Goal: Information Seeking & Learning: Find specific fact

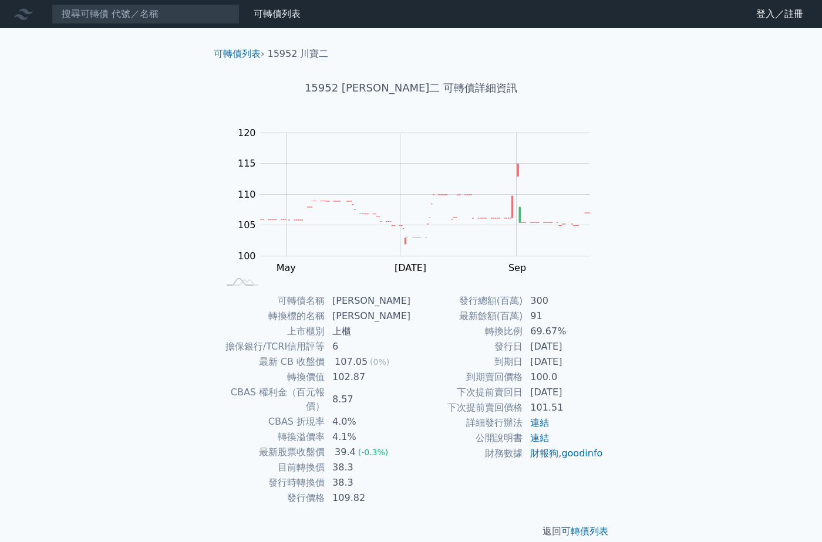
scroll to position [1, 0]
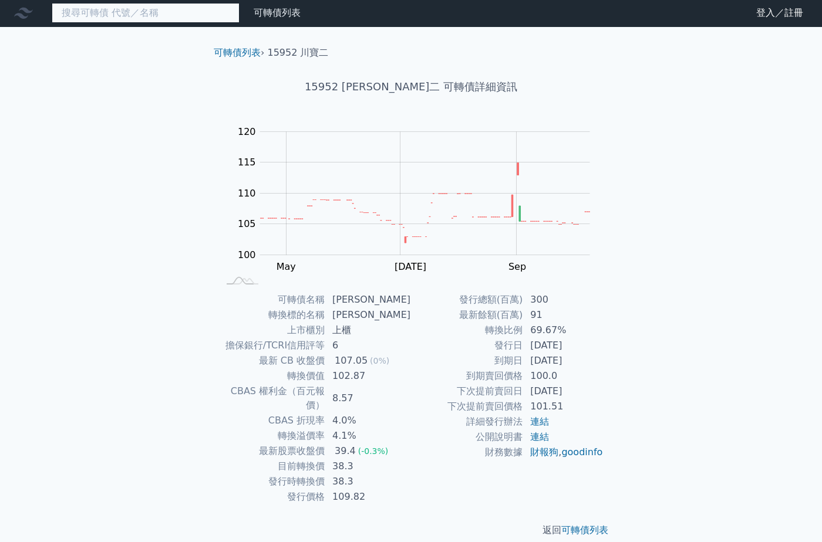
click at [103, 16] on input at bounding box center [146, 13] width 188 height 20
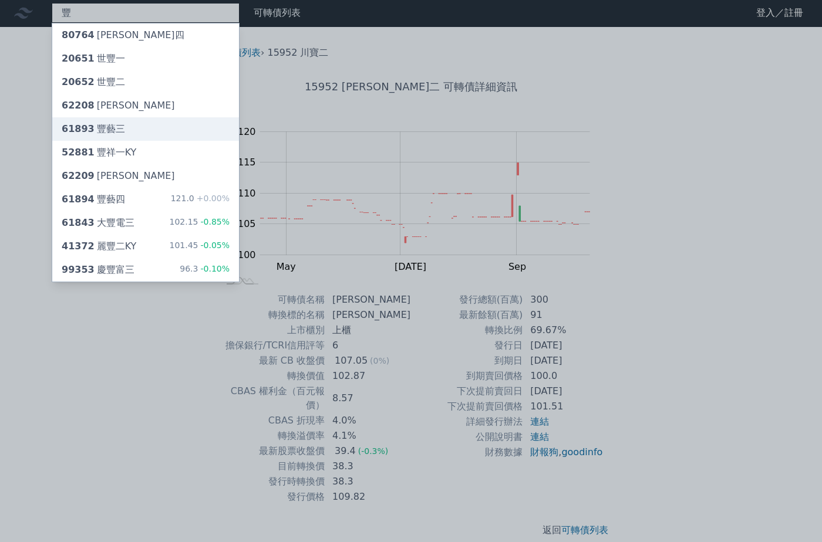
type input "豐"
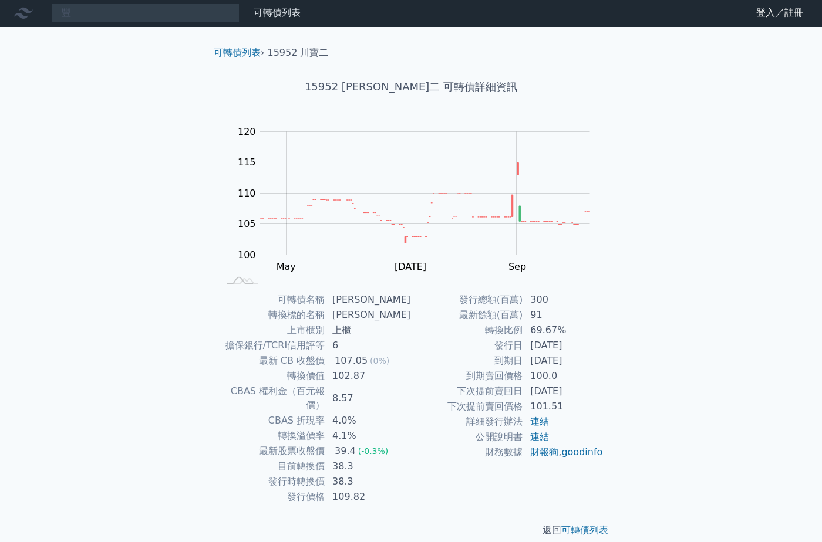
click at [151, 126] on div "豐 可轉債列表 財務數據 可轉債列表 財務數據 登入／註冊 登入／註冊 可轉債列表 › 15952 川寶二 15952 川寶二 可轉債詳細資訊 Zoom Ou…" at bounding box center [411, 278] width 822 height 558
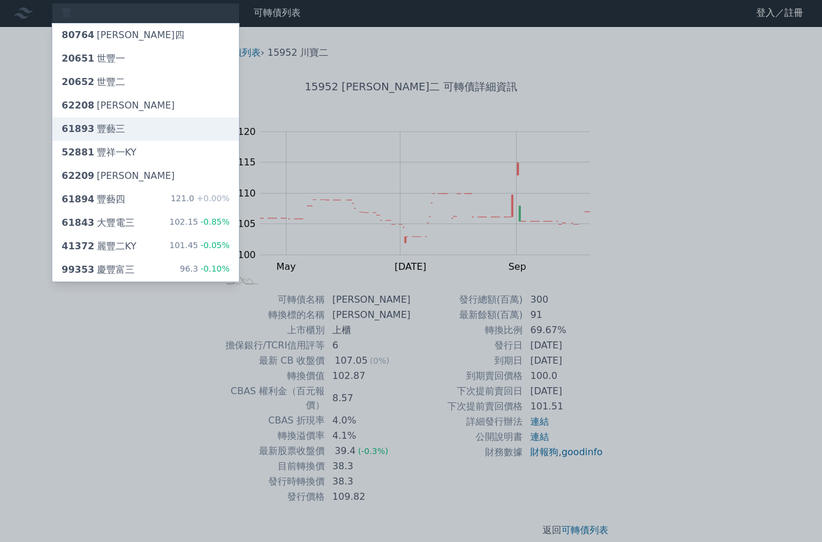
click at [120, 129] on div "61893 豐藝三" at bounding box center [145, 128] width 187 height 23
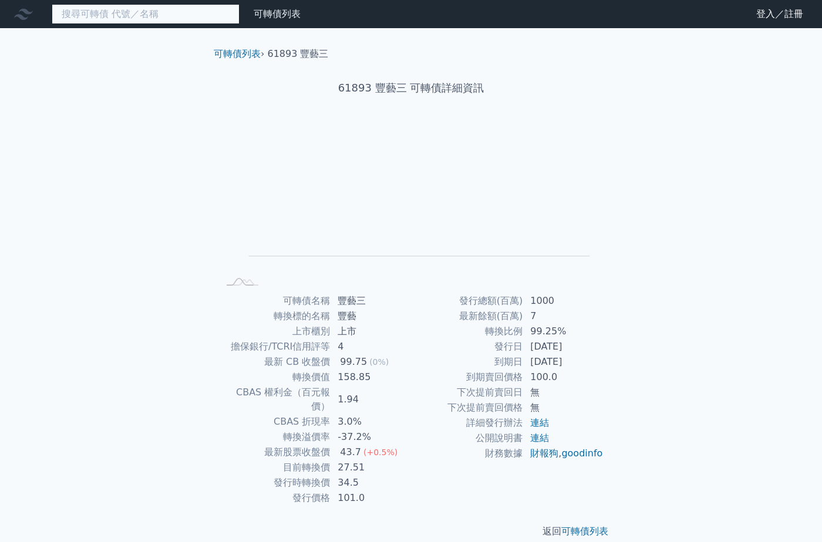
click at [147, 16] on input at bounding box center [146, 14] width 188 height 20
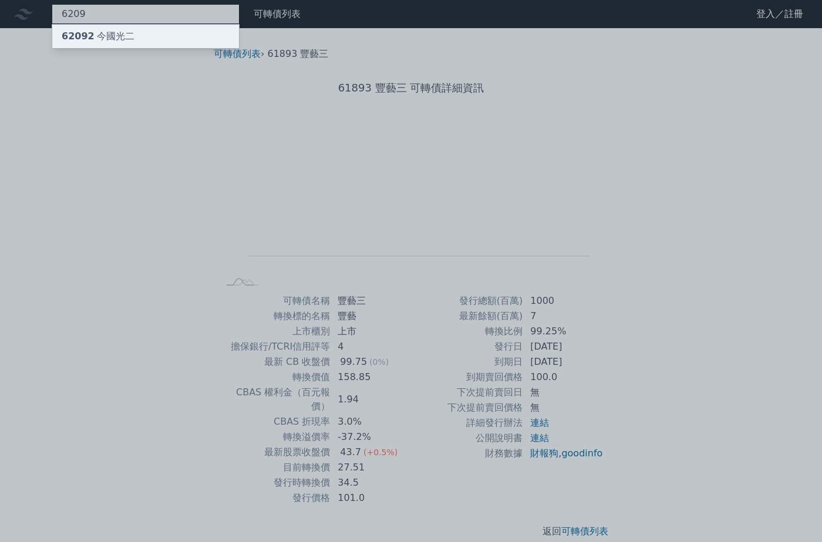
type input "6209"
click at [148, 31] on div "62092 今國光二" at bounding box center [145, 36] width 187 height 23
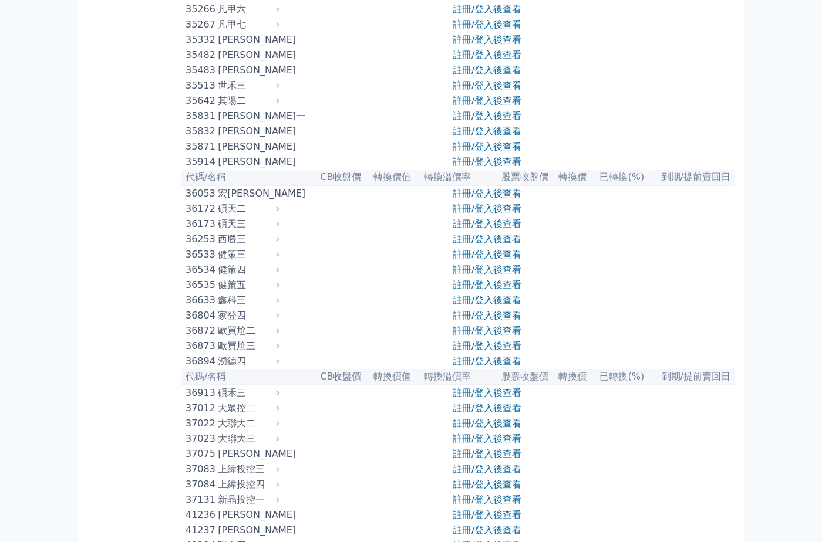
scroll to position [2524, 0]
